Goal: Task Accomplishment & Management: Manage account settings

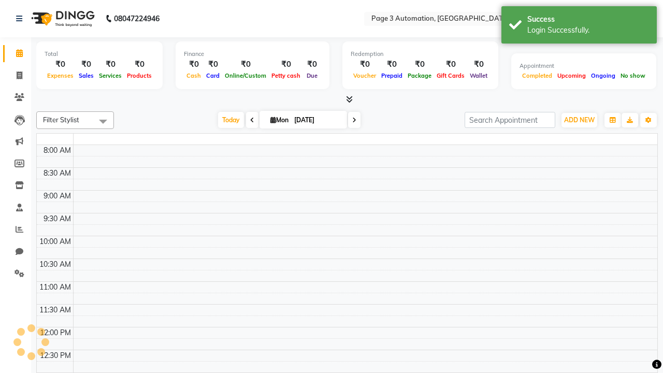
select select "en"
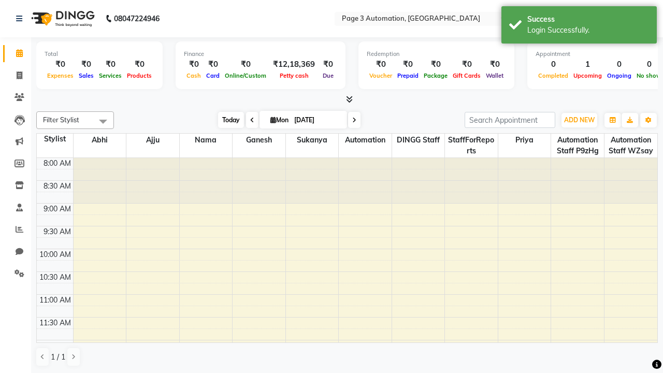
click at [226, 120] on span "Today" at bounding box center [231, 120] width 26 height 16
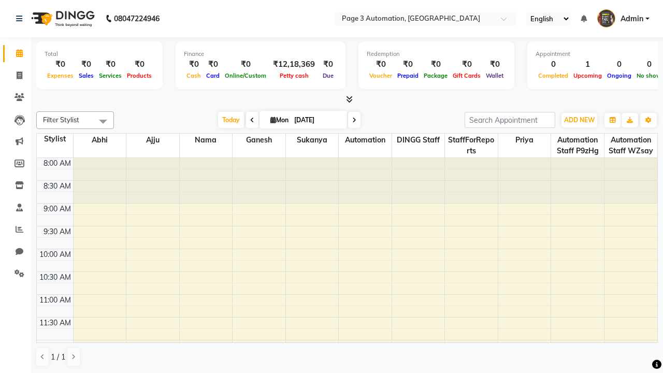
click at [352, 120] on icon at bounding box center [354, 120] width 4 height 6
type input "[DATE]"
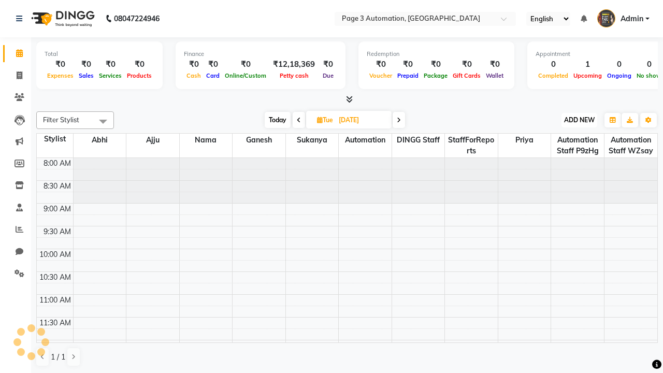
click at [579, 120] on span "ADD NEW" at bounding box center [579, 120] width 31 height 8
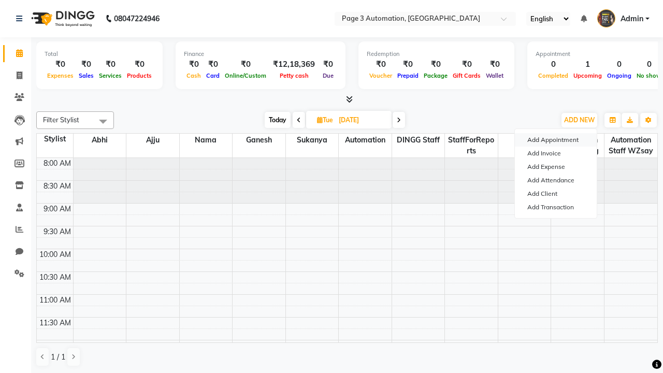
click at [556, 140] on button "Add Appointment" at bounding box center [556, 139] width 82 height 13
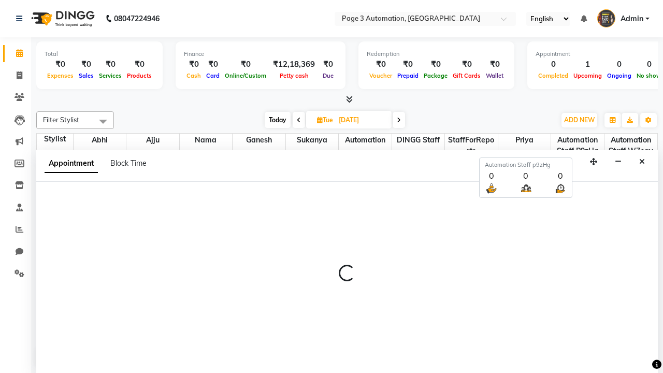
select select "tentative"
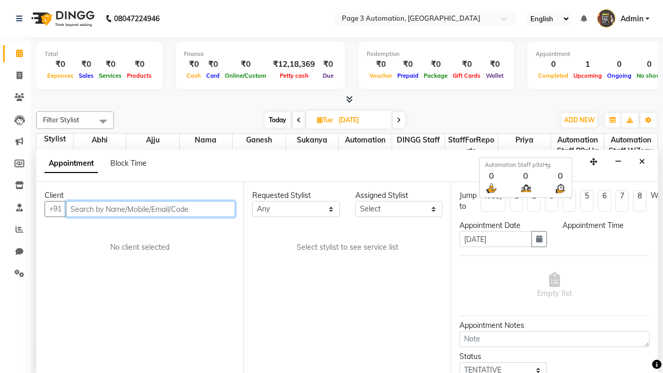
type input "8192346578"
select select "540"
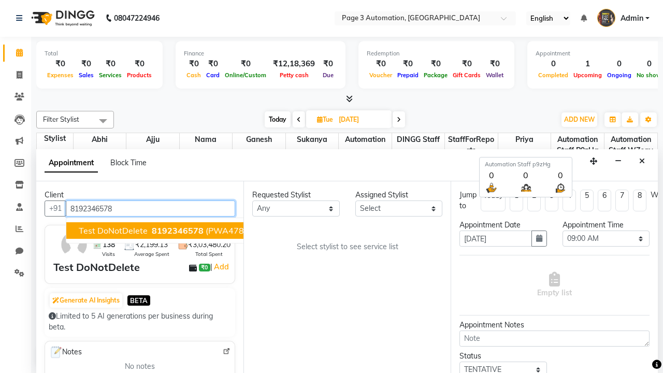
click at [152, 231] on span "8192346578" at bounding box center [178, 230] width 52 height 10
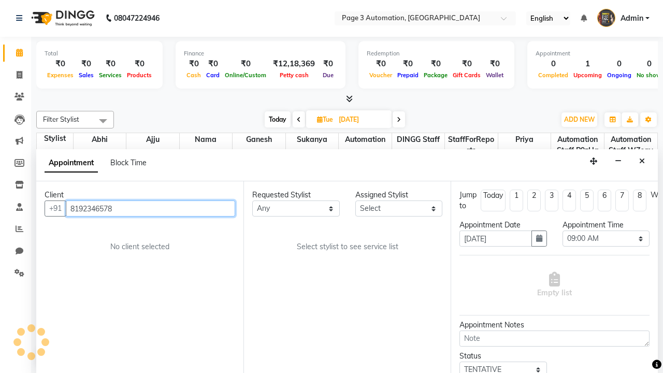
select select "711"
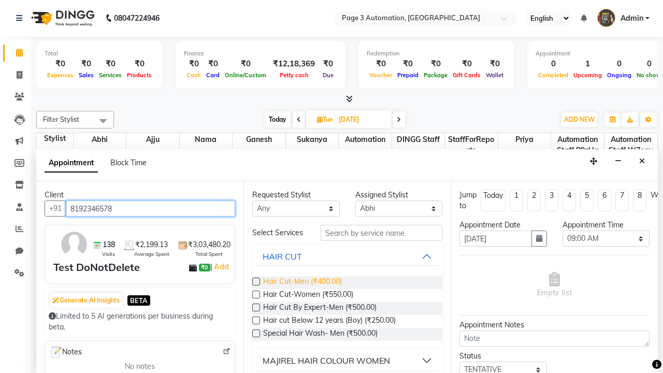
type input "8192346578"
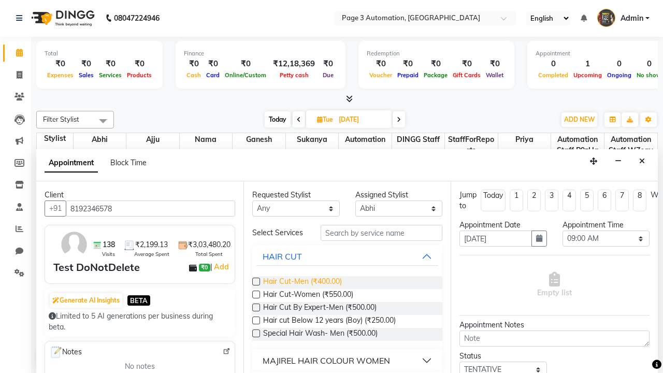
click at [302, 282] on span "Hair Cut-Men (₹400.00)" at bounding box center [302, 282] width 79 height 13
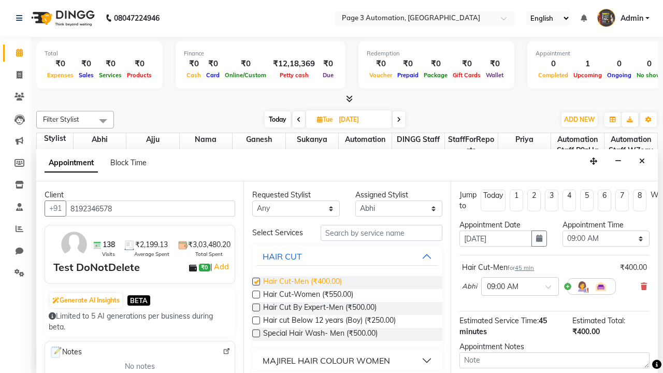
checkbox input "false"
select select "930"
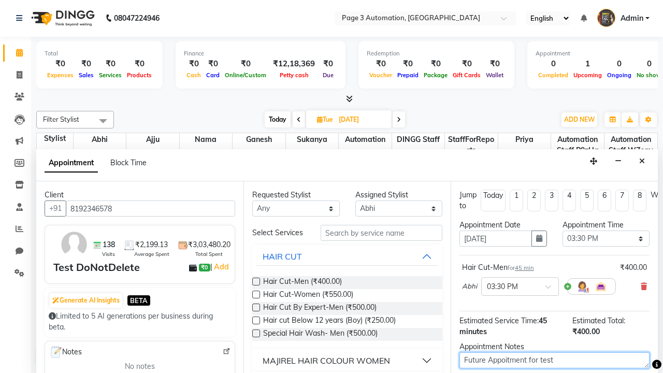
type textarea "Future Appoitment for test"
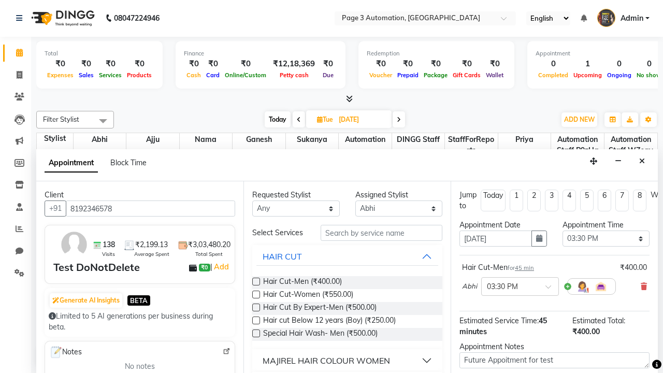
checkbox input "false"
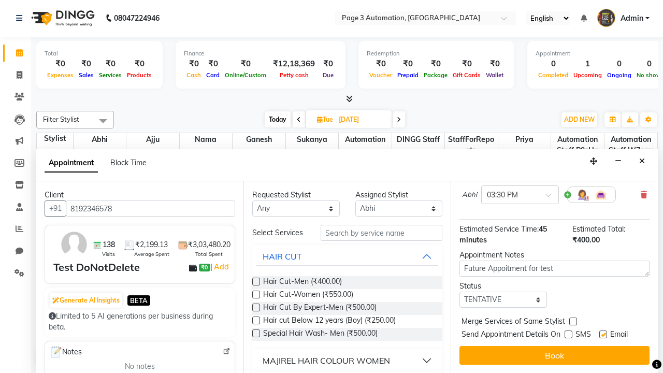
click at [603, 334] on label at bounding box center [603, 334] width 8 height 8
click at [603, 334] on input "checkbox" at bounding box center [602, 335] width 7 height 7
checkbox input "false"
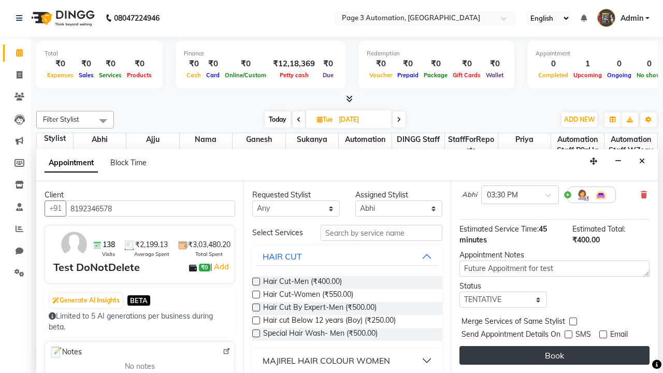
click at [554, 355] on button "Book" at bounding box center [554, 355] width 190 height 19
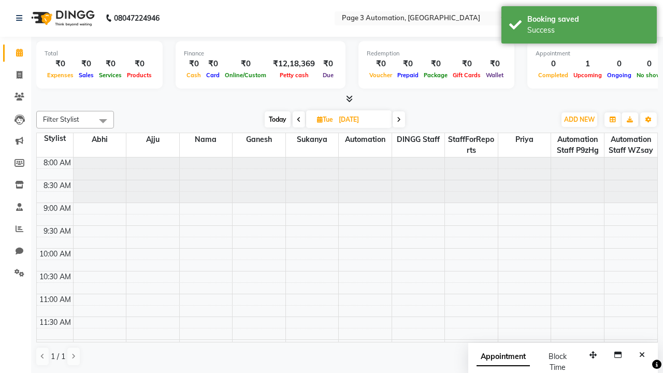
scroll to position [0, 0]
click at [579, 26] on div "Success" at bounding box center [588, 30] width 122 height 11
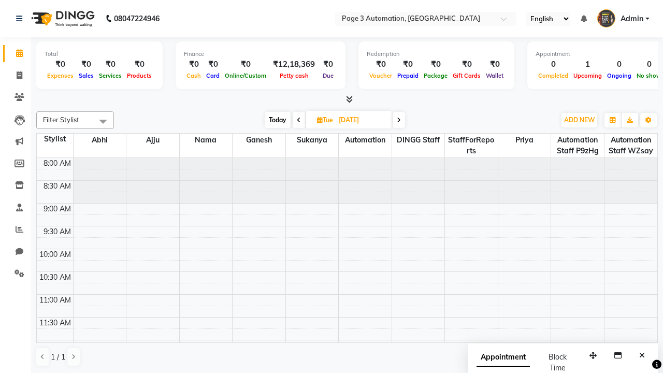
click at [103, 121] on span at bounding box center [103, 121] width 21 height 20
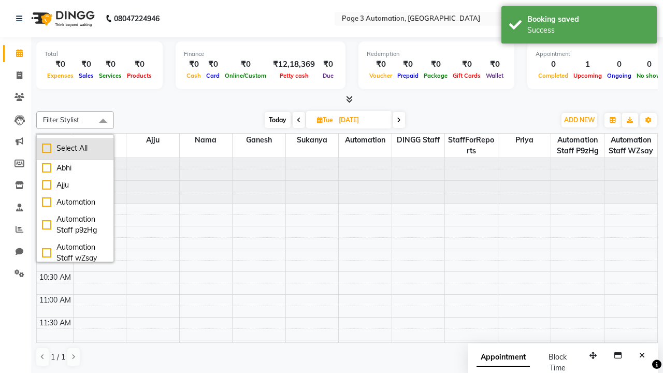
click at [75, 148] on div "Select All" at bounding box center [75, 148] width 66 height 11
checkbox input "true"
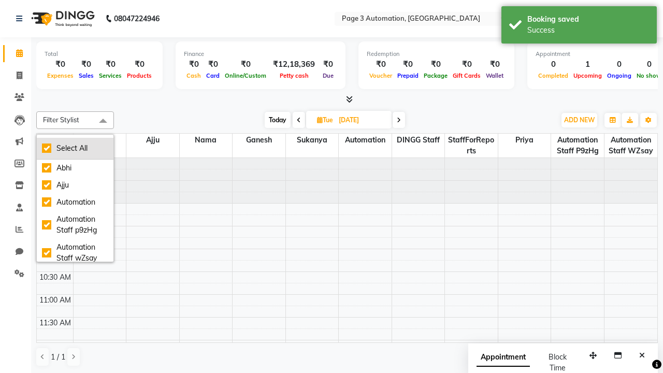
checkbox input "true"
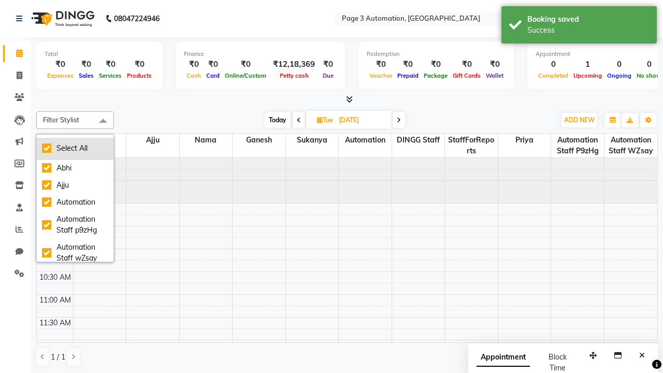
checkbox input "true"
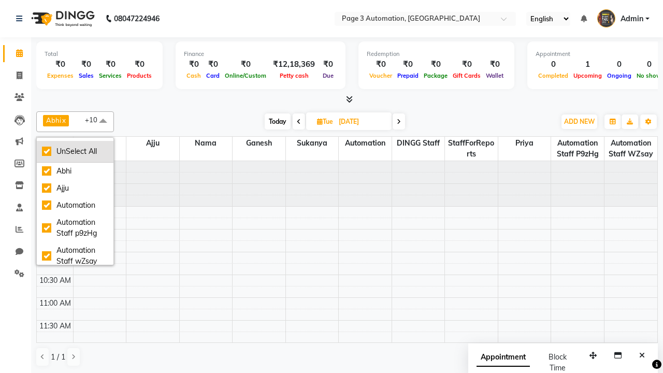
click at [75, 151] on div "UnSelect All" at bounding box center [75, 151] width 66 height 11
checkbox input "false"
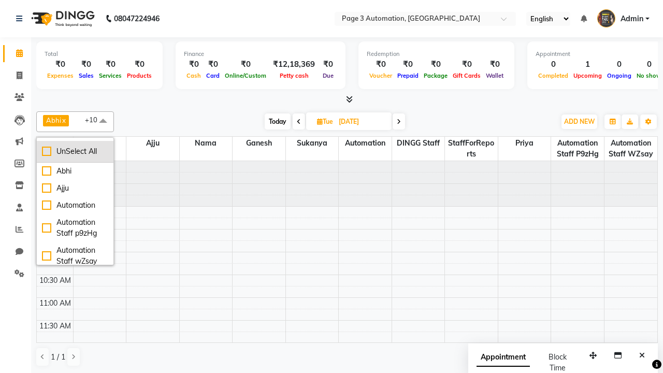
checkbox input "false"
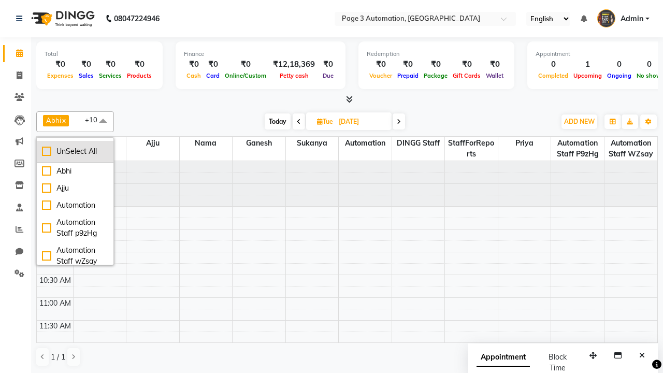
checkbox input "false"
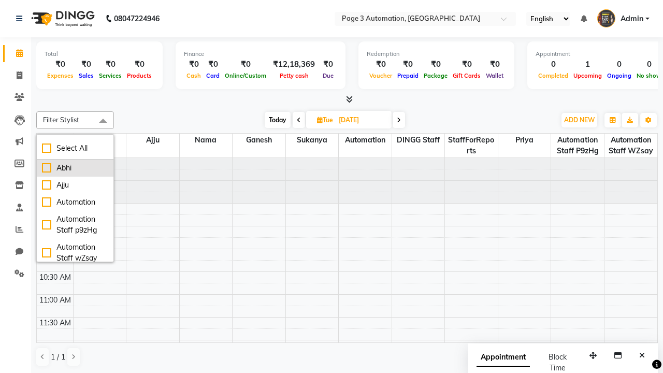
click at [75, 168] on div "Abhi" at bounding box center [75, 168] width 66 height 11
checkbox input "true"
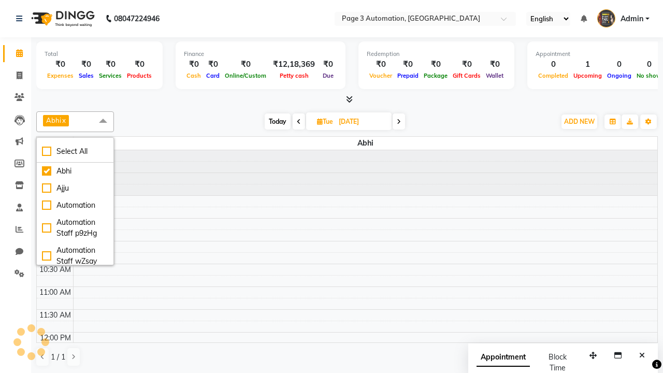
click at [103, 121] on span at bounding box center [103, 121] width 21 height 20
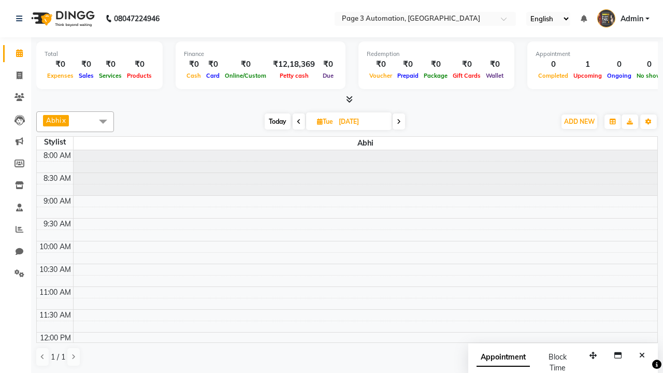
scroll to position [263, 0]
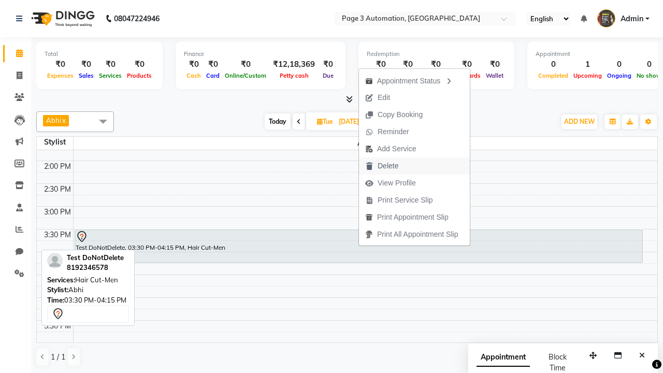
click at [416, 166] on button "Delete" at bounding box center [414, 165] width 111 height 17
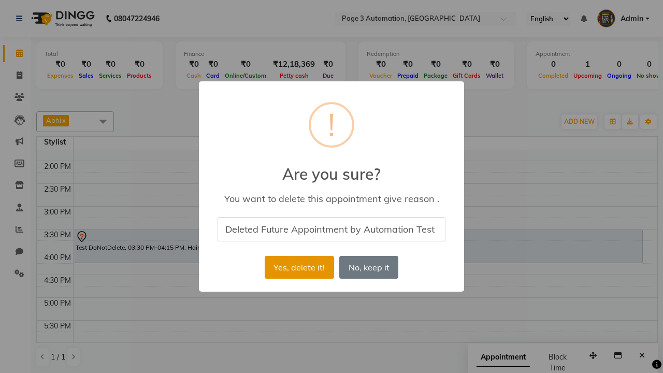
type input "Deleted Future Appointment by Automation Test"
click at [299, 267] on button "Yes, delete it!" at bounding box center [299, 267] width 69 height 23
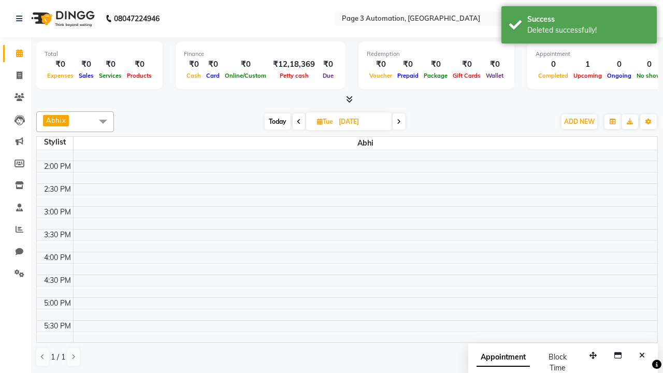
click at [579, 26] on div "Deleted successfully!" at bounding box center [588, 30] width 122 height 11
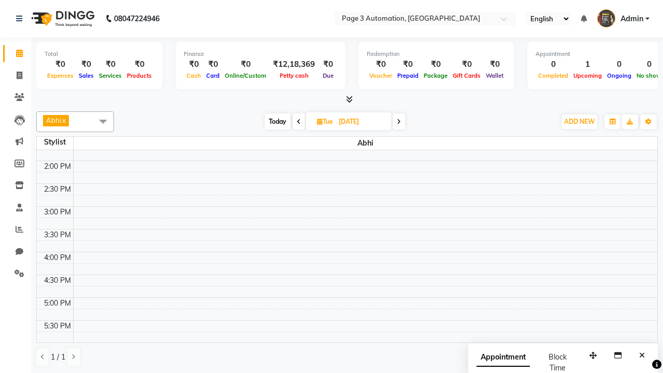
click at [103, 121] on span at bounding box center [103, 121] width 21 height 20
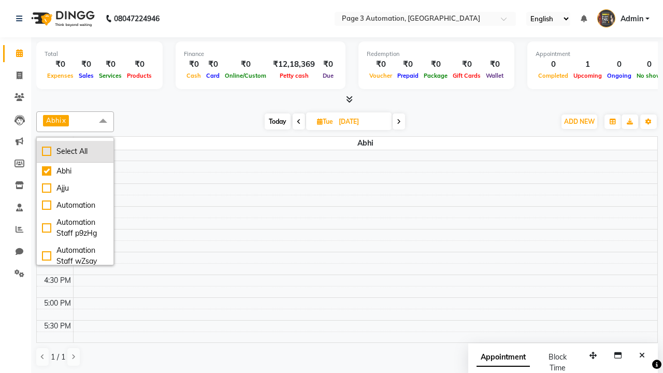
click at [75, 151] on div "Select All" at bounding box center [75, 151] width 66 height 11
checkbox input "true"
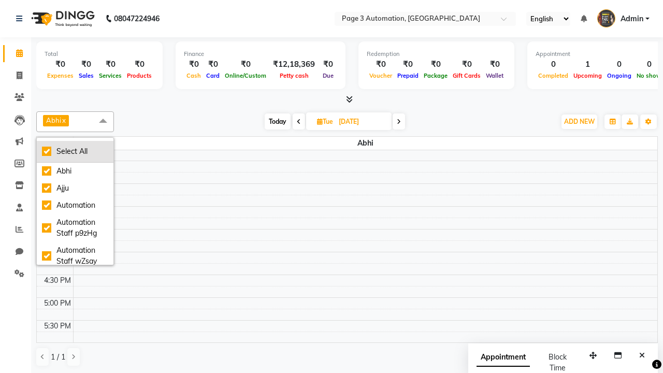
checkbox input "true"
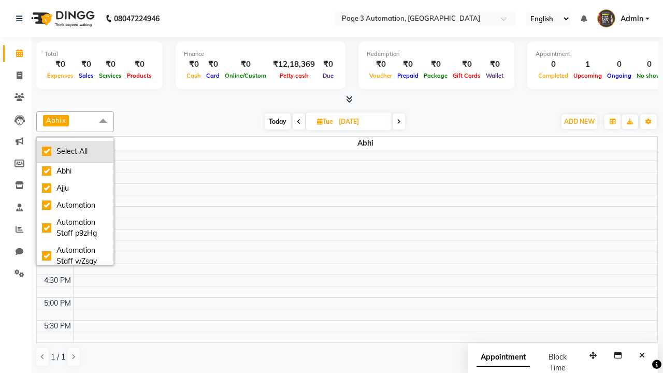
checkbox input "true"
